Goal: Task Accomplishment & Management: Use online tool/utility

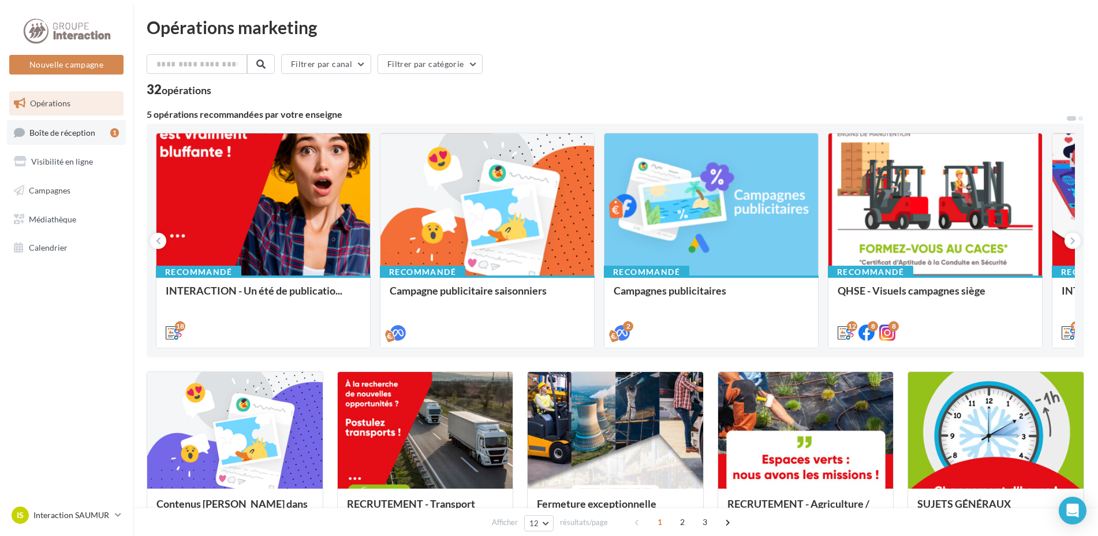
click at [86, 137] on link "Boîte de réception 1" at bounding box center [66, 132] width 119 height 25
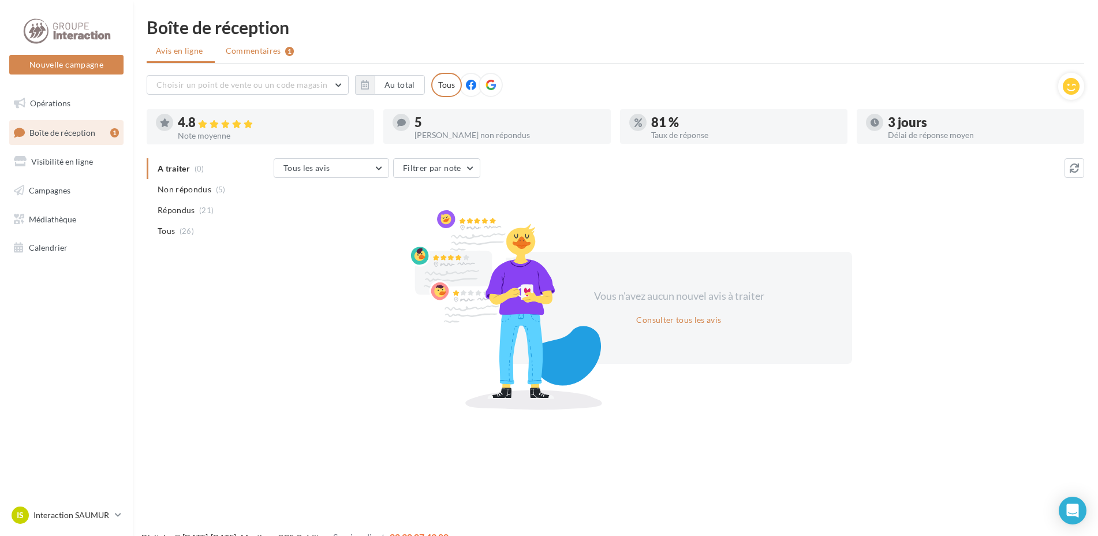
click at [249, 51] on span "Commentaires" at bounding box center [253, 51] width 55 height 12
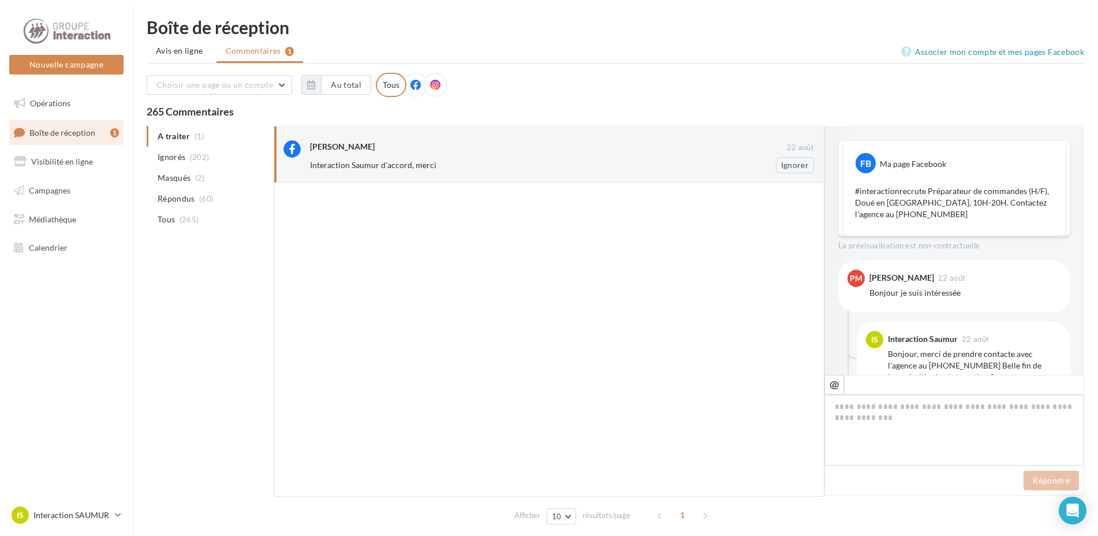
scroll to position [110, 0]
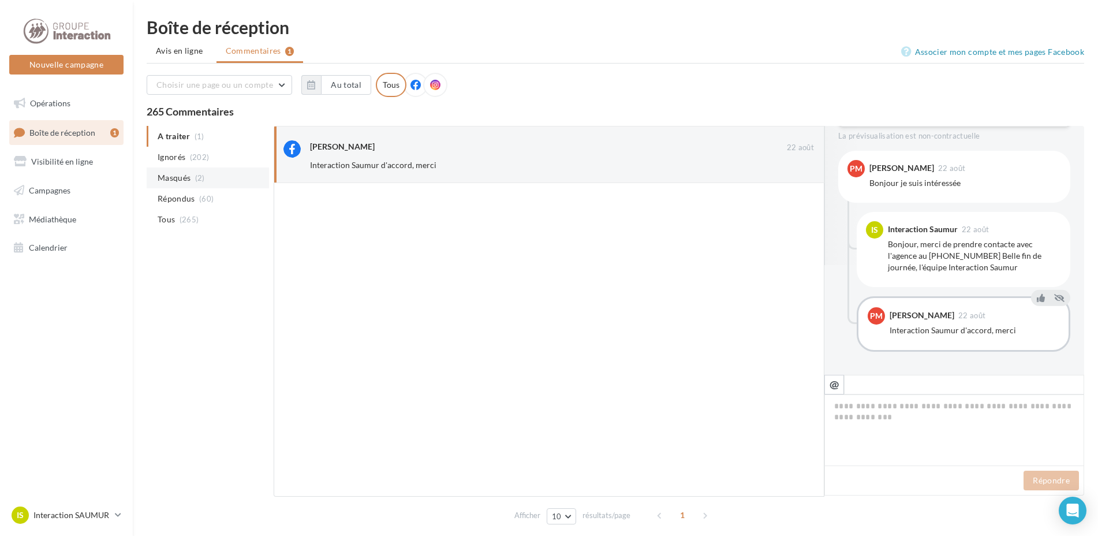
click at [196, 182] on span "(2)" at bounding box center [200, 177] width 10 height 9
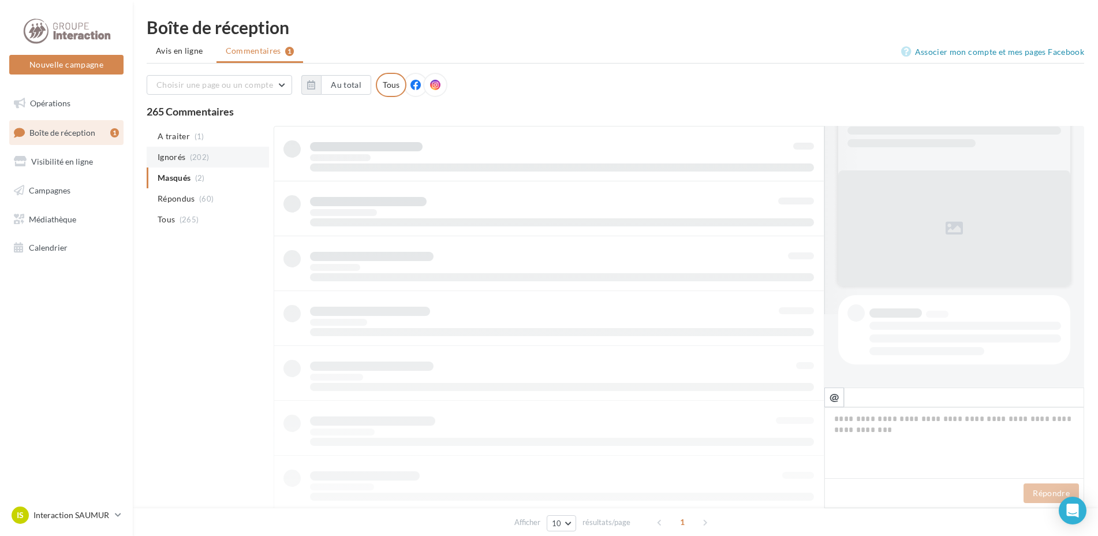
scroll to position [73, 0]
click at [189, 138] on li "A traiter (1)" at bounding box center [208, 136] width 122 height 21
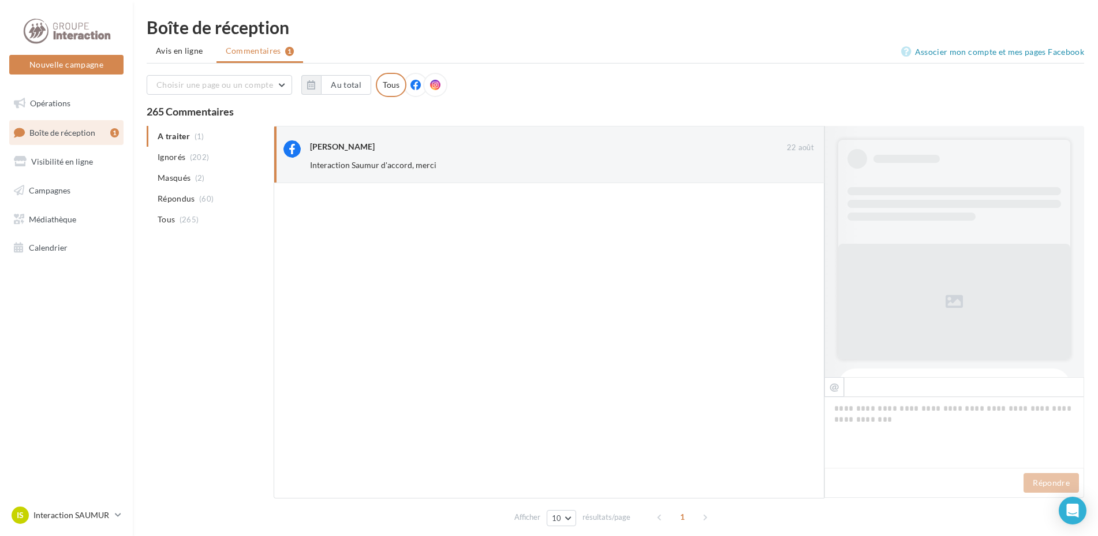
scroll to position [1, 0]
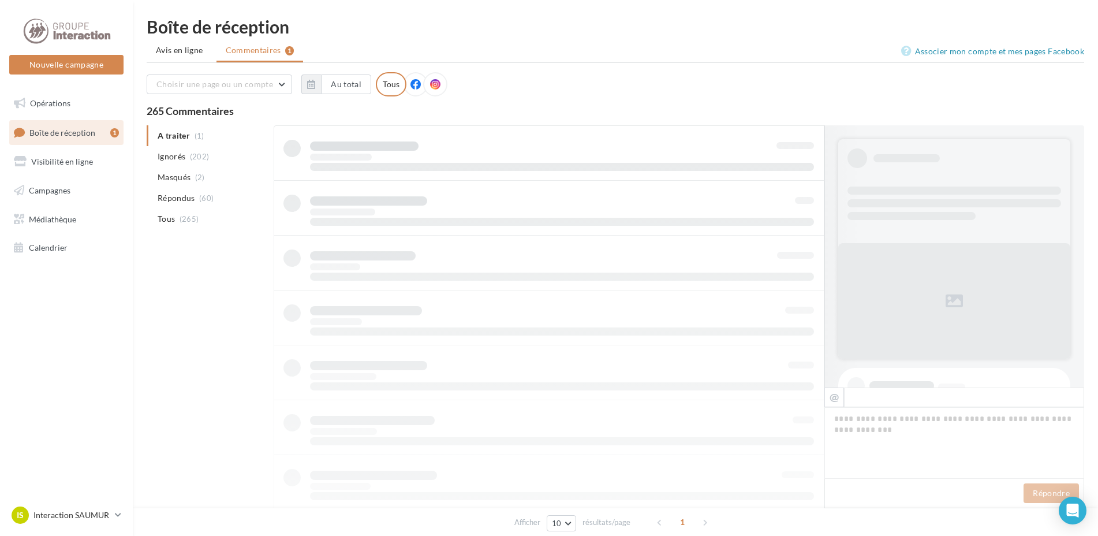
click at [185, 131] on ul "A traiter (1) Ignorés (202) [GEOGRAPHIC_DATA] (2) Répondus (60) Tous (265)" at bounding box center [208, 177] width 122 height 104
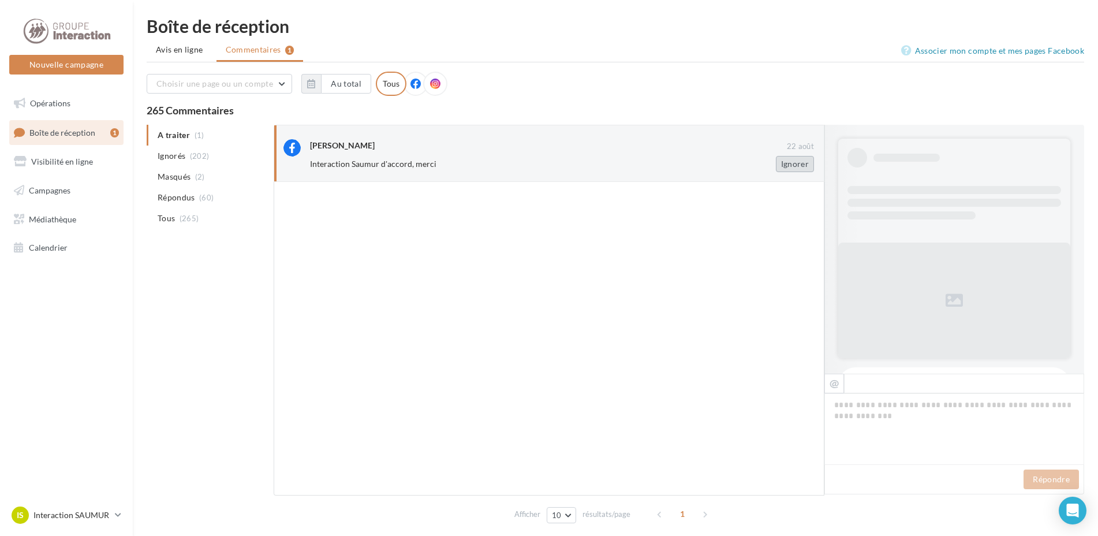
click at [785, 164] on button "Ignorer" at bounding box center [795, 164] width 38 height 16
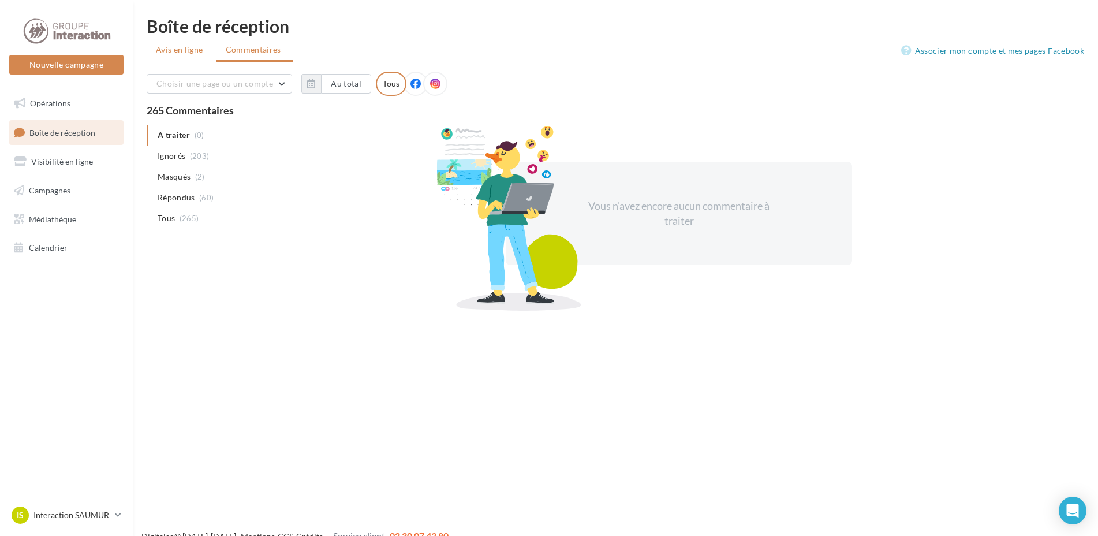
click at [181, 54] on span "Avis en ligne" at bounding box center [179, 50] width 47 height 12
